Goal: Task Accomplishment & Management: Use online tool/utility

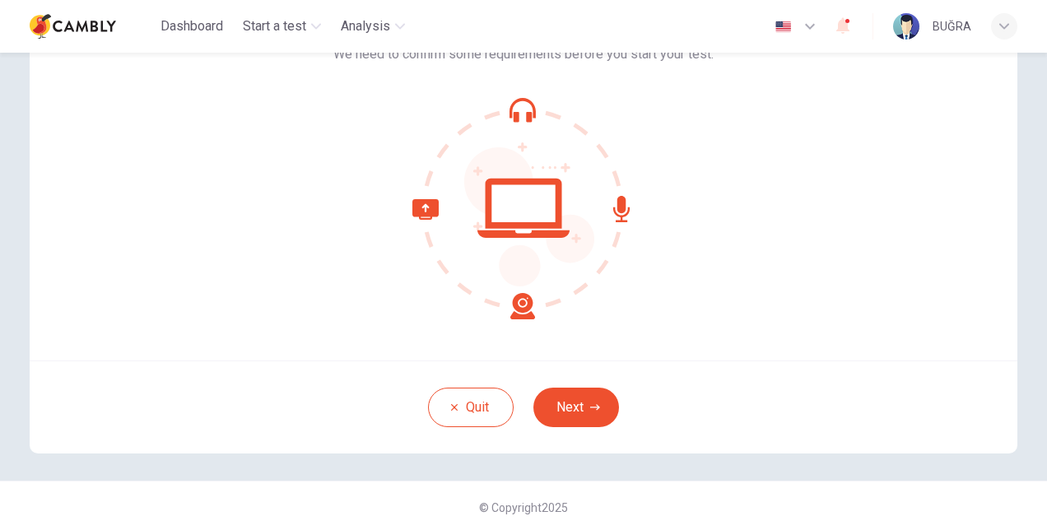
scroll to position [123, 0]
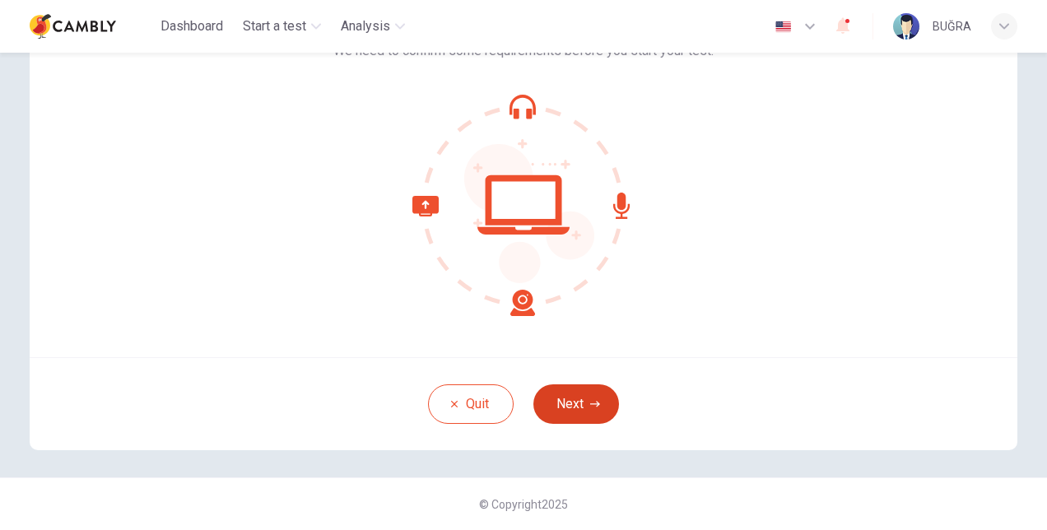
click at [581, 402] on button "Next" at bounding box center [576, 404] width 86 height 40
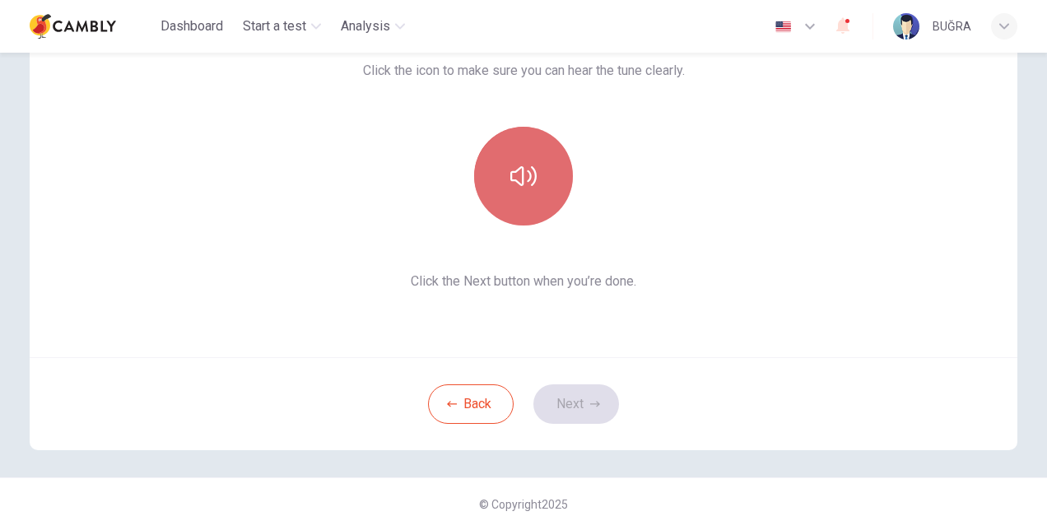
click at [542, 169] on button "button" at bounding box center [523, 176] width 99 height 99
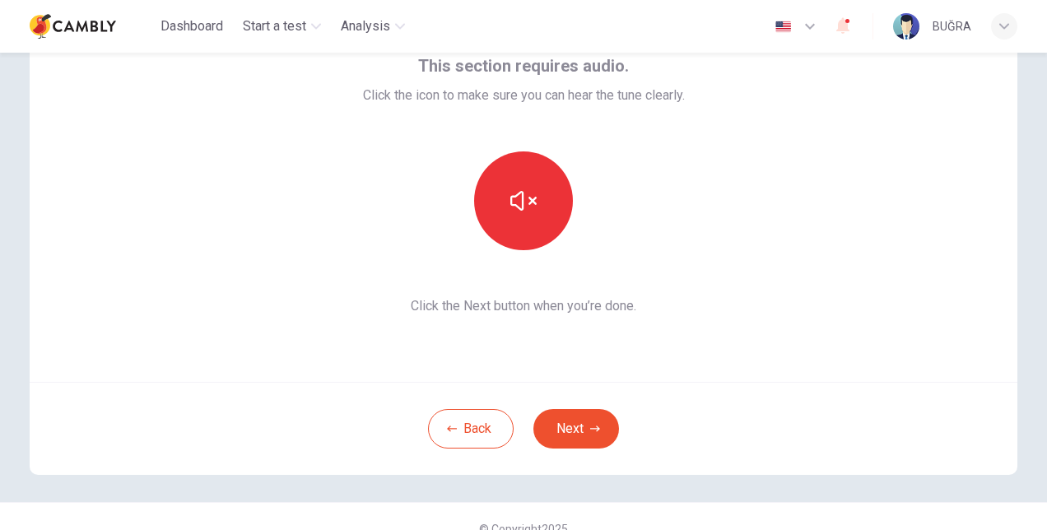
scroll to position [41, 0]
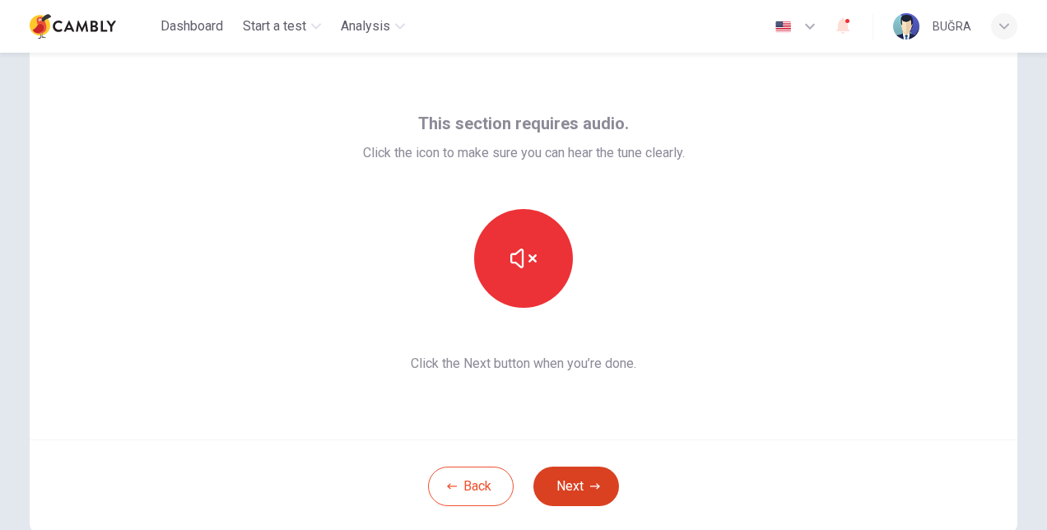
click at [593, 489] on icon "button" at bounding box center [595, 486] width 10 height 10
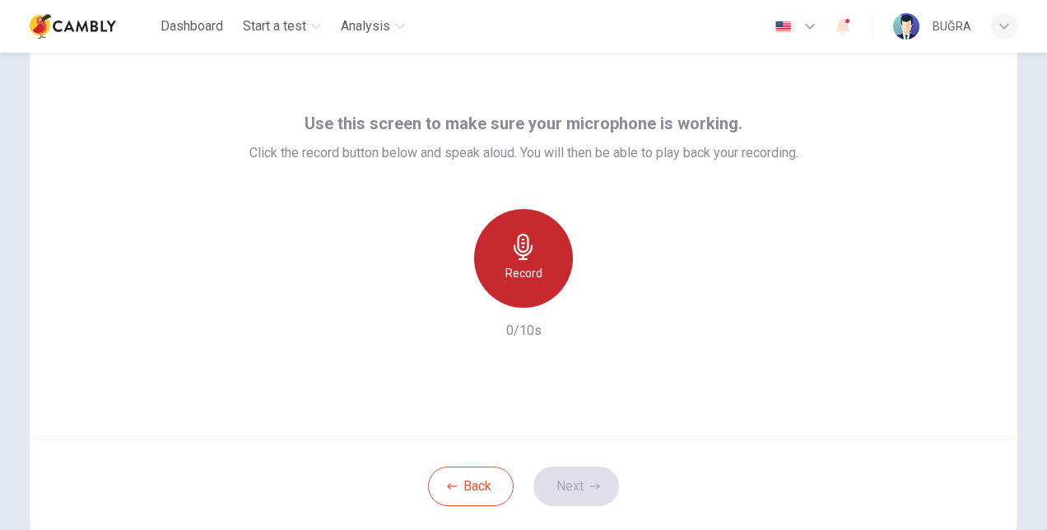
click at [531, 241] on icon "button" at bounding box center [523, 247] width 26 height 26
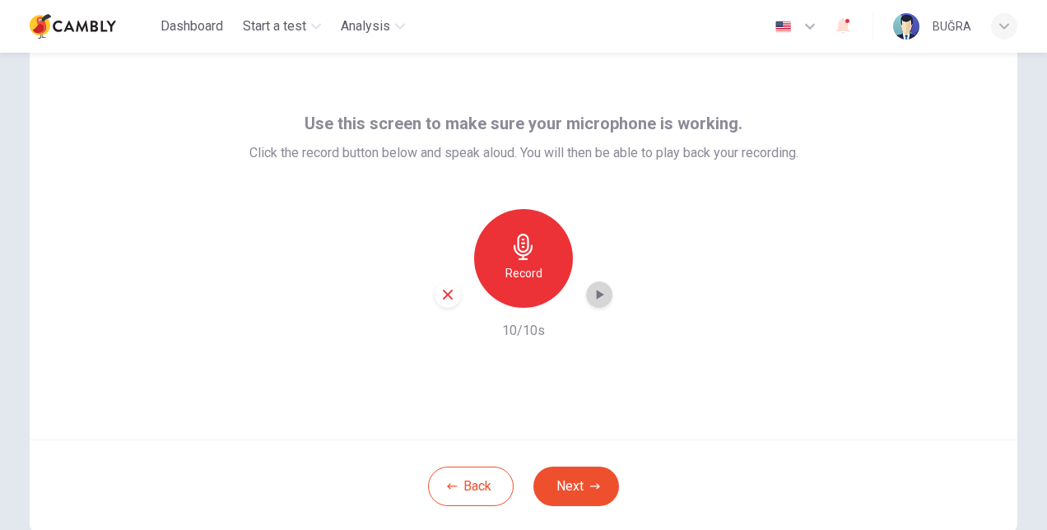
click at [607, 296] on div "button" at bounding box center [599, 294] width 26 height 26
click at [570, 495] on button "Next" at bounding box center [576, 487] width 86 height 40
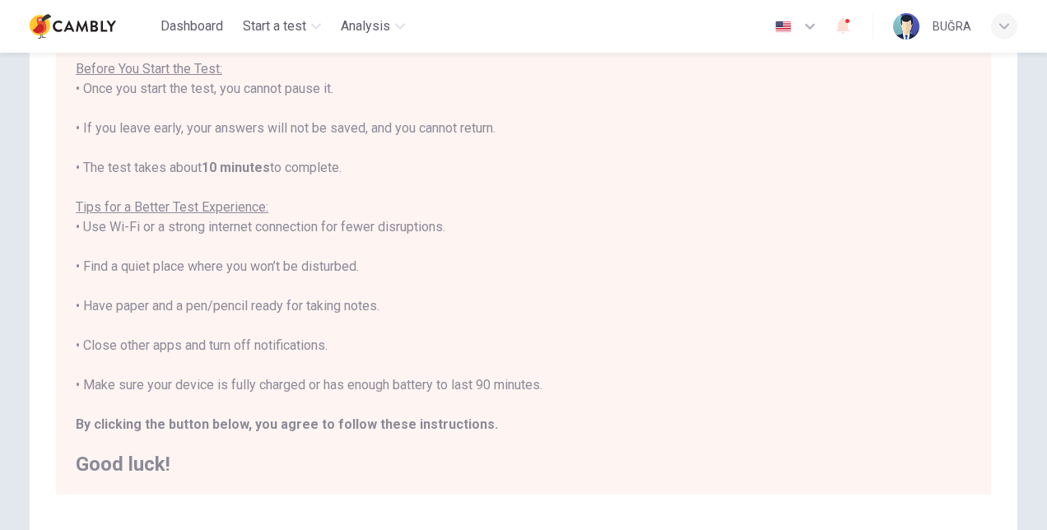
scroll to position [332, 0]
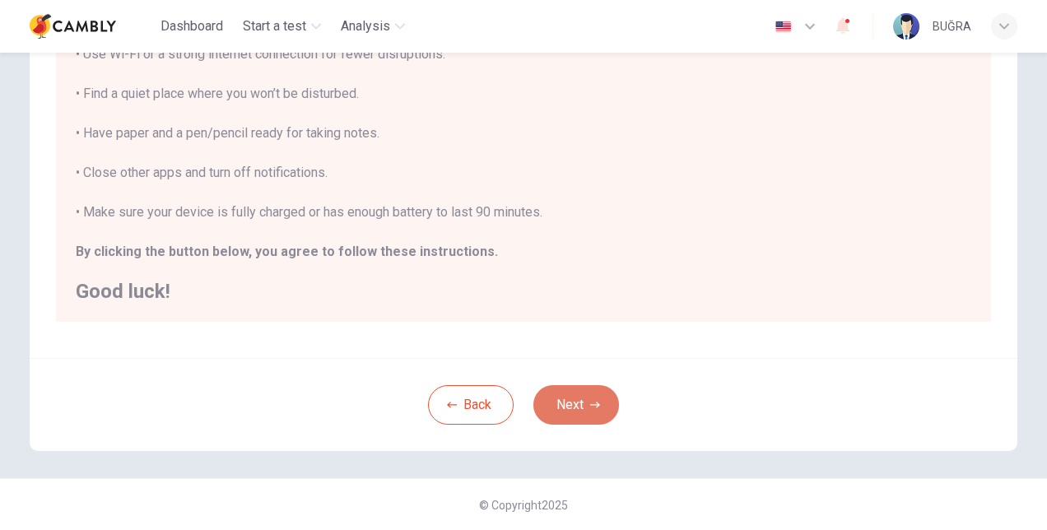
click at [596, 389] on button "Next" at bounding box center [576, 405] width 86 height 40
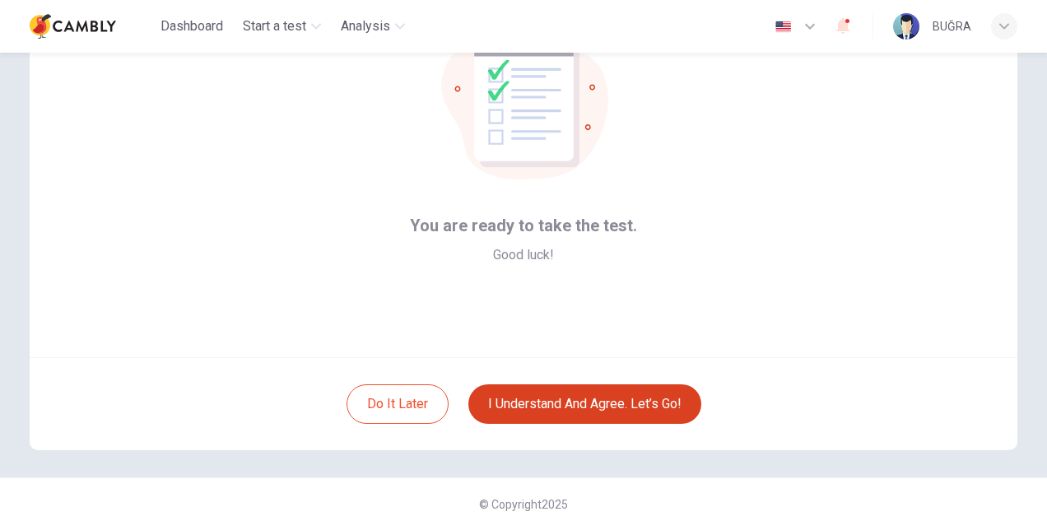
click at [576, 405] on button "I understand and agree. Let’s go!" at bounding box center [584, 404] width 233 height 40
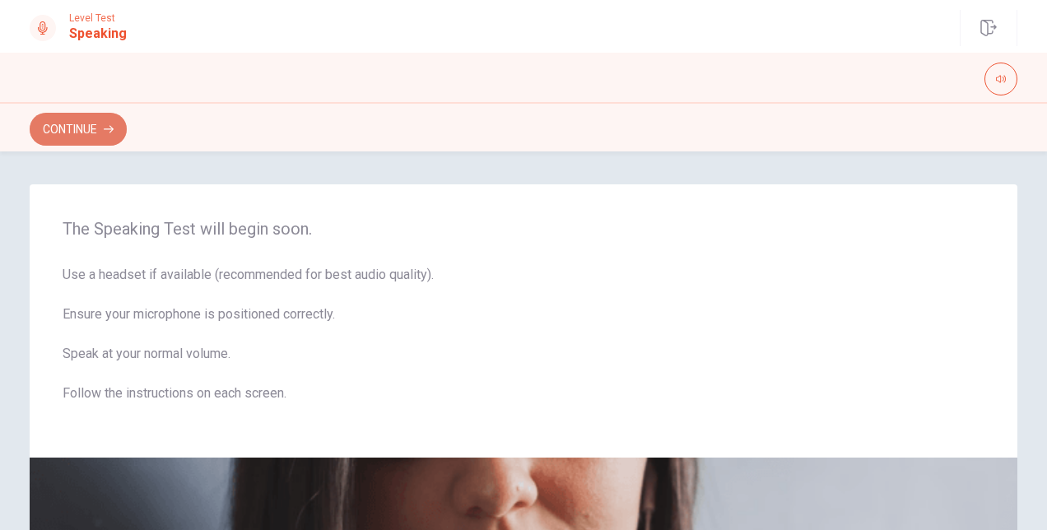
click at [49, 128] on button "Continue" at bounding box center [78, 129] width 97 height 33
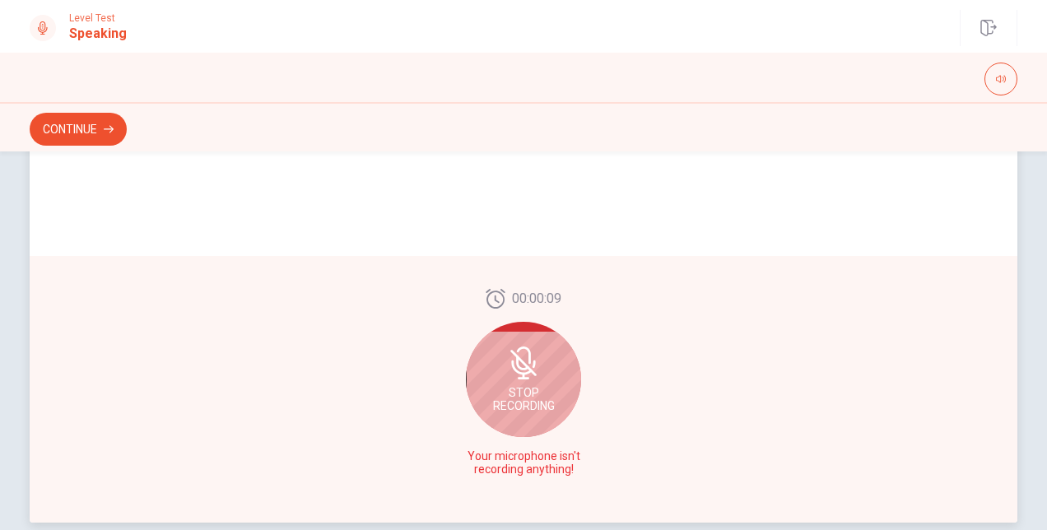
scroll to position [458, 0]
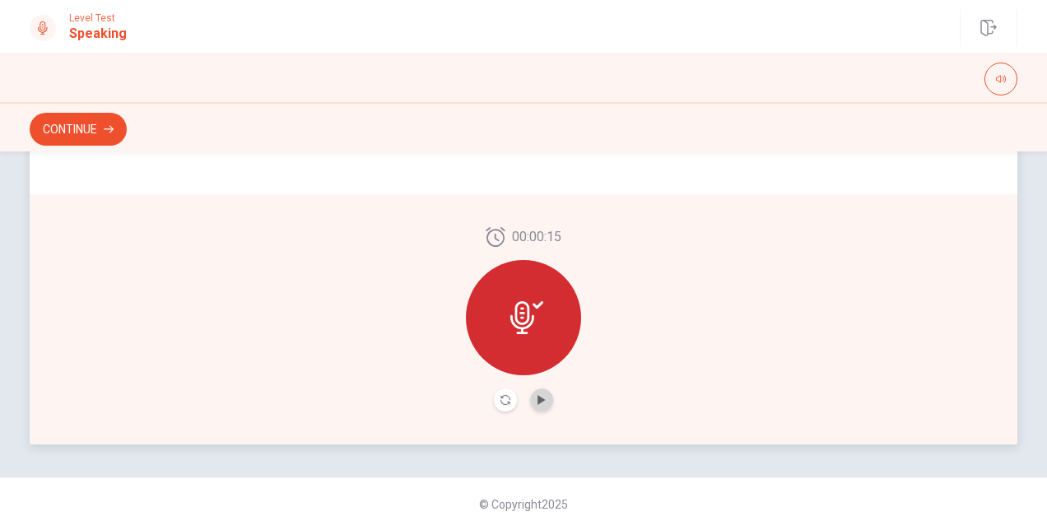
click at [543, 393] on button "Play Audio" at bounding box center [541, 399] width 23 height 23
click at [75, 115] on button "Continue" at bounding box center [78, 129] width 97 height 33
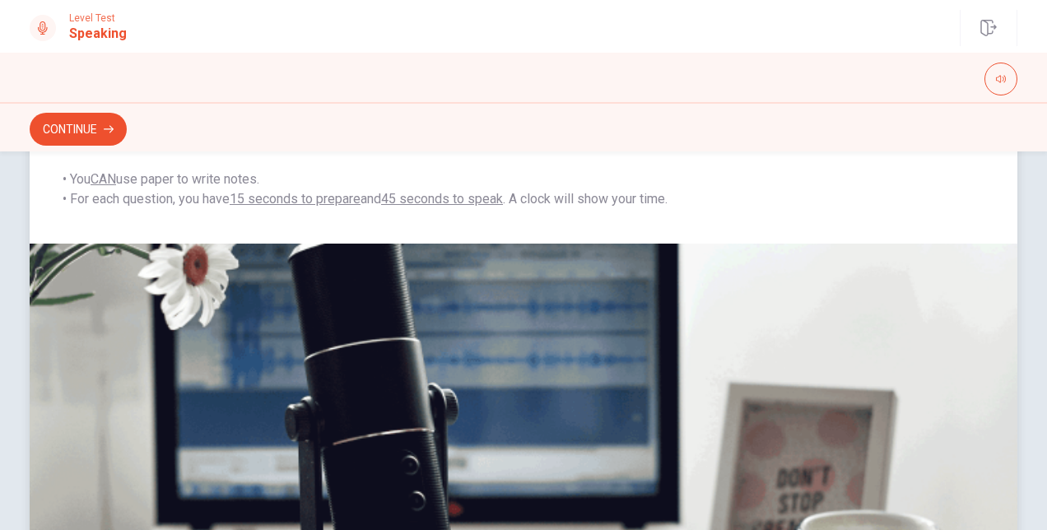
scroll to position [0, 0]
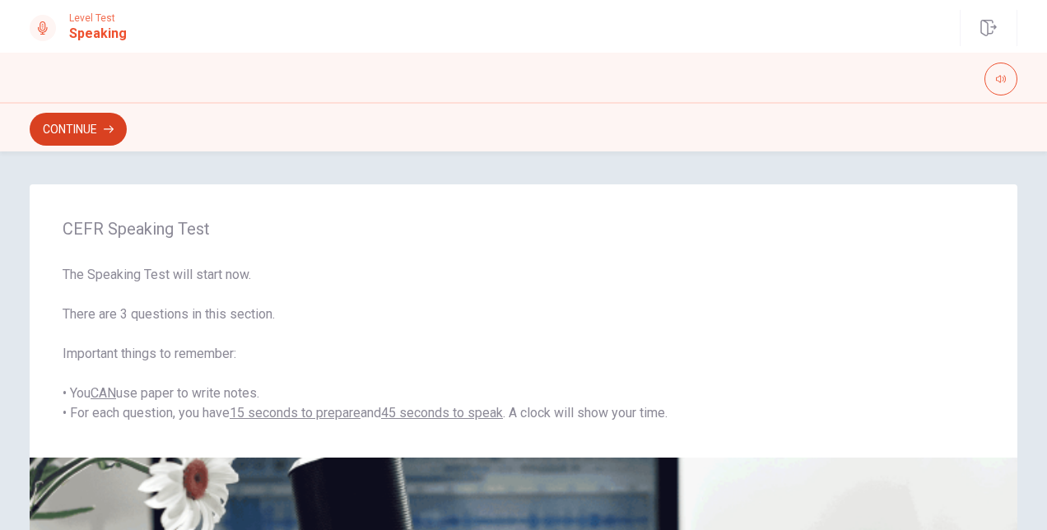
click at [65, 134] on button "Continue" at bounding box center [78, 129] width 97 height 33
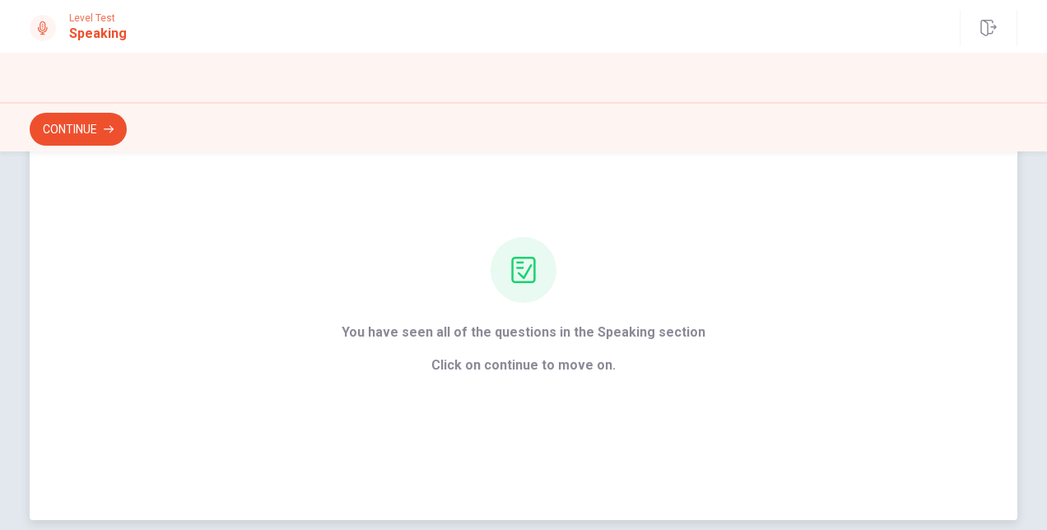
scroll to position [168, 0]
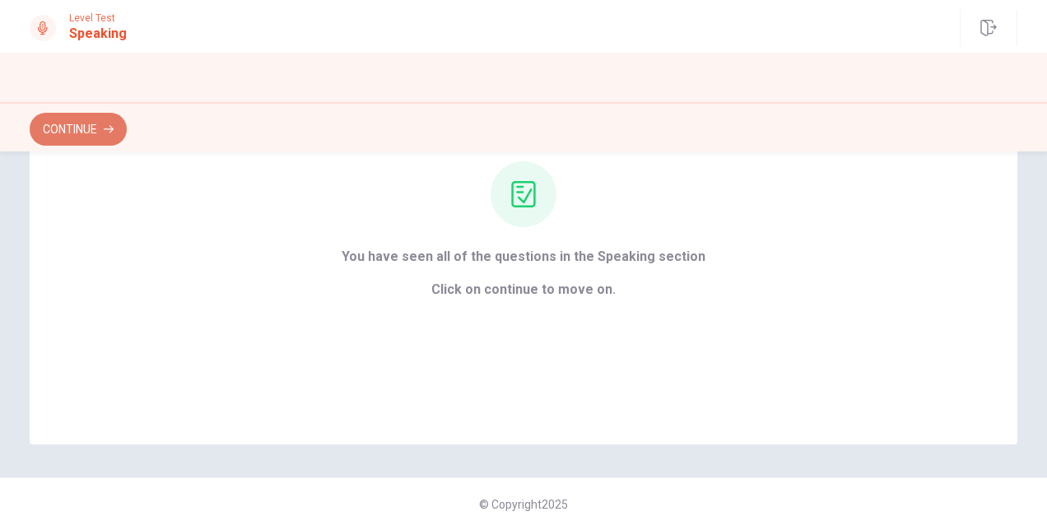
click at [53, 121] on button "Continue" at bounding box center [78, 129] width 97 height 33
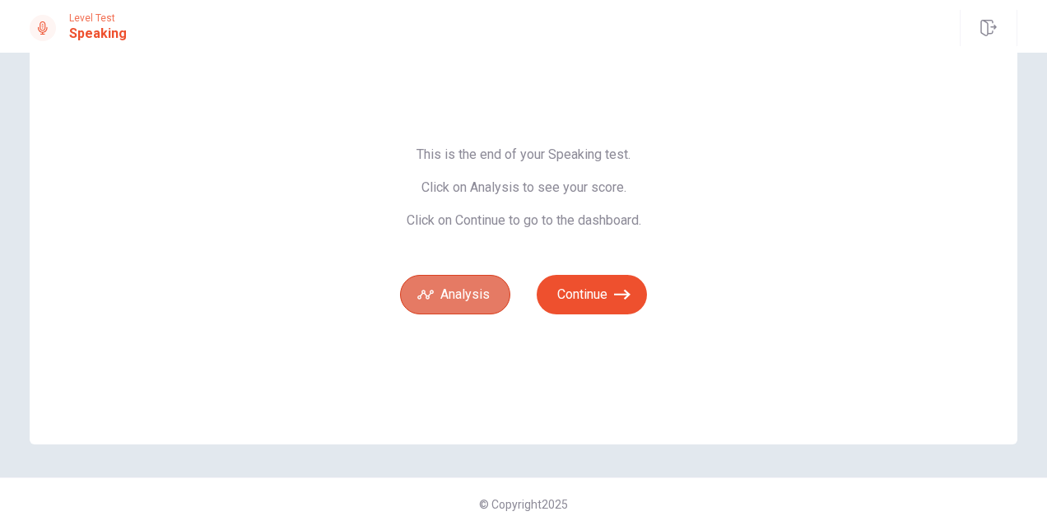
click at [467, 298] on button "Analysis" at bounding box center [455, 295] width 110 height 40
